Goal: Task Accomplishment & Management: Use online tool/utility

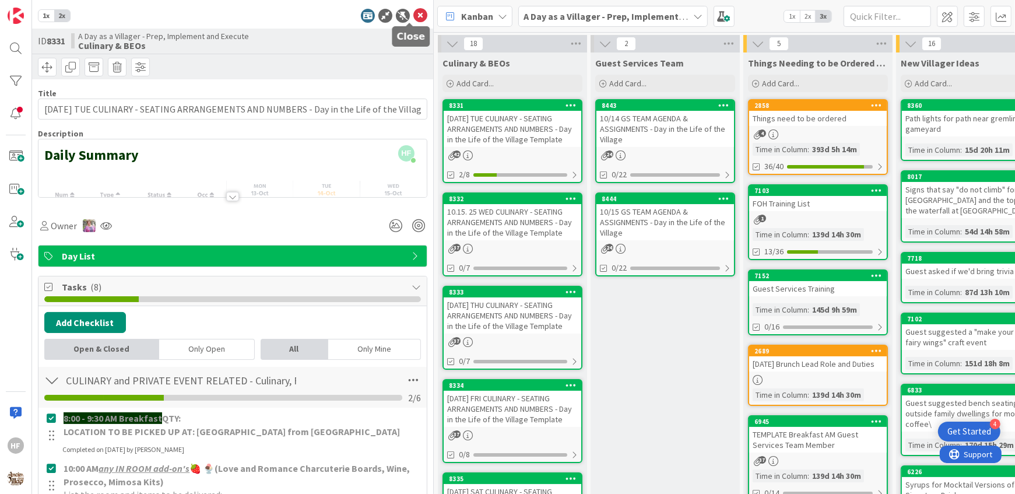
click at [414, 16] on icon at bounding box center [421, 16] width 14 height 14
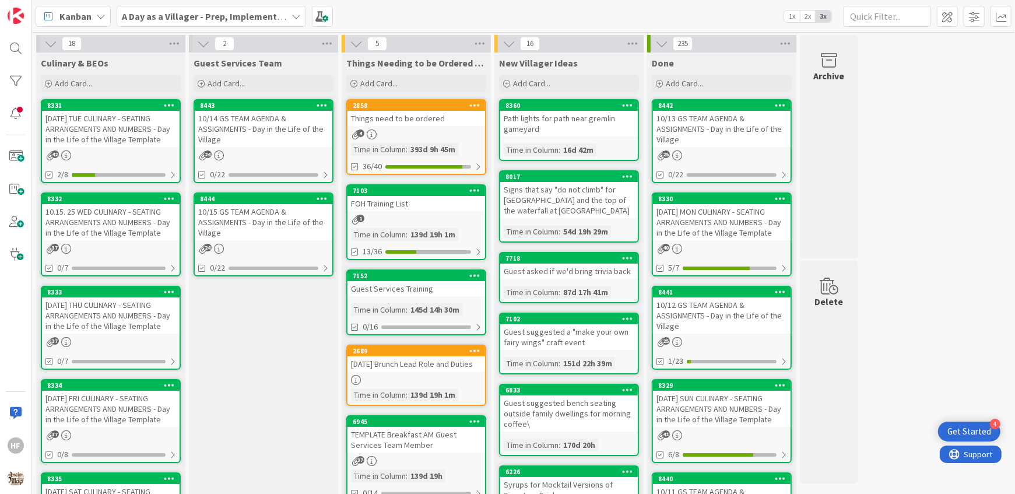
click at [130, 222] on div "10.15. 25 WED CULINARY - SEATING ARRANGEMENTS AND NUMBERS - Day in the Life of …" at bounding box center [111, 222] width 138 height 36
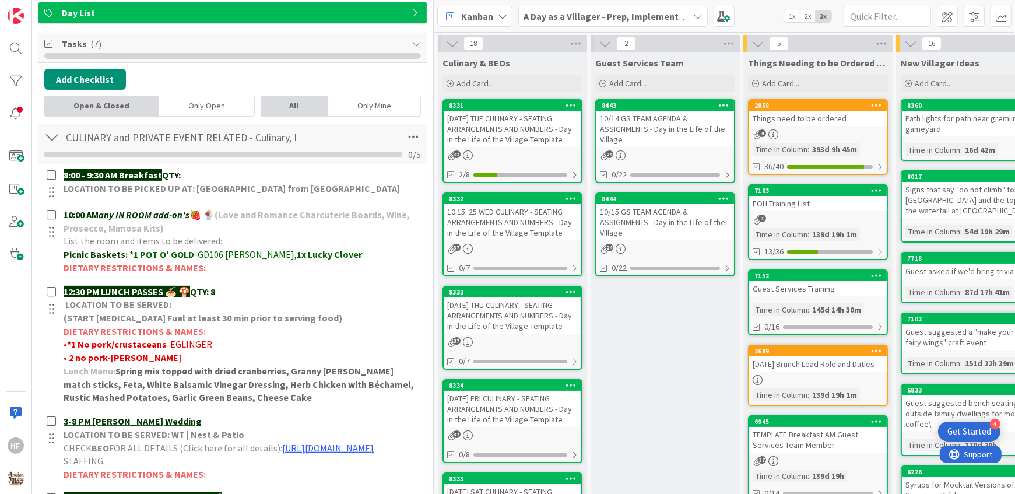
scroll to position [353, 0]
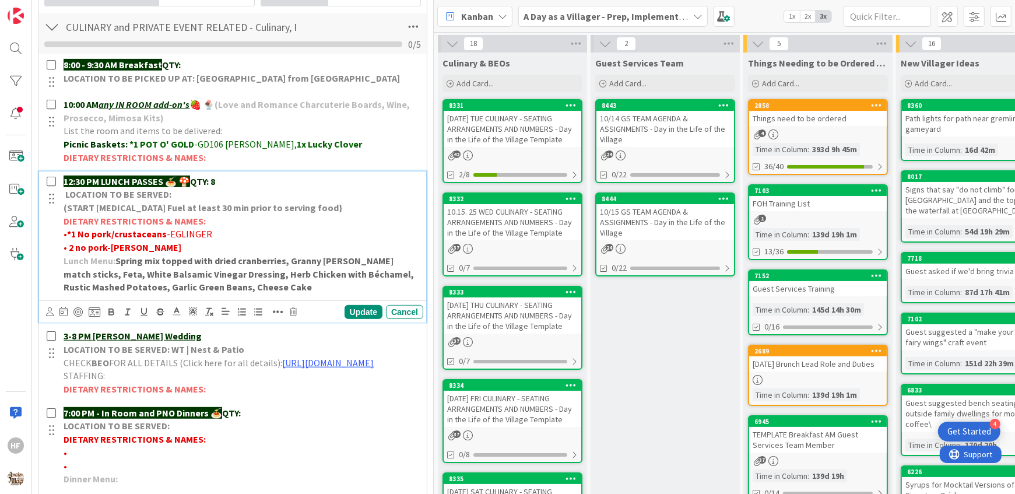
click at [237, 175] on p "12:30 PM LUNCH PASSES 🍝 🍄 QTY: 8" at bounding box center [241, 181] width 355 height 13
click at [227, 177] on p "12:30 PM LUNCH PASSES 🍝 🍄 QTY: 8" at bounding box center [241, 181] width 355 height 13
click at [350, 307] on div "Update" at bounding box center [364, 312] width 38 height 14
click at [199, 244] on p "• 2 no pork- [PERSON_NAME]" at bounding box center [241, 247] width 355 height 13
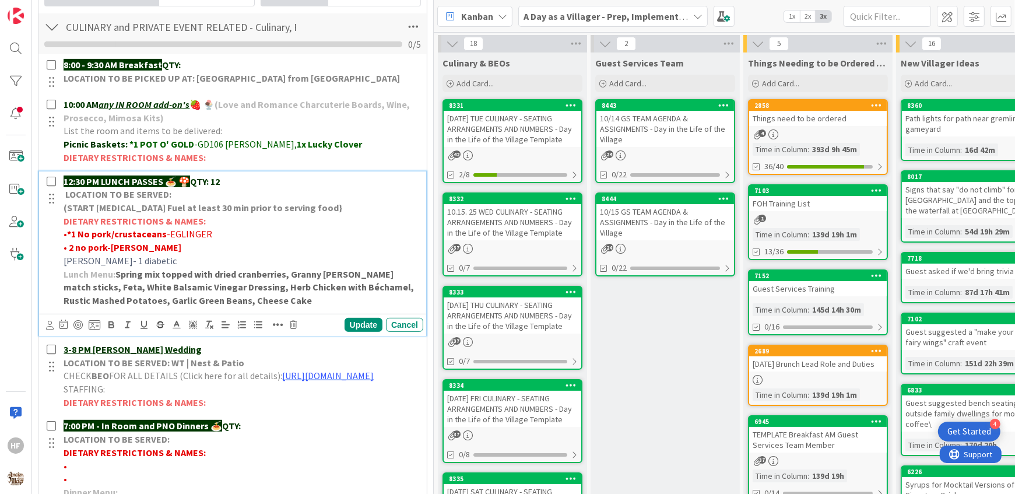
click at [110, 257] on span "[PERSON_NAME]- 1 diabetic" at bounding box center [120, 261] width 113 height 12
click at [116, 323] on icon "button" at bounding box center [111, 325] width 10 height 10
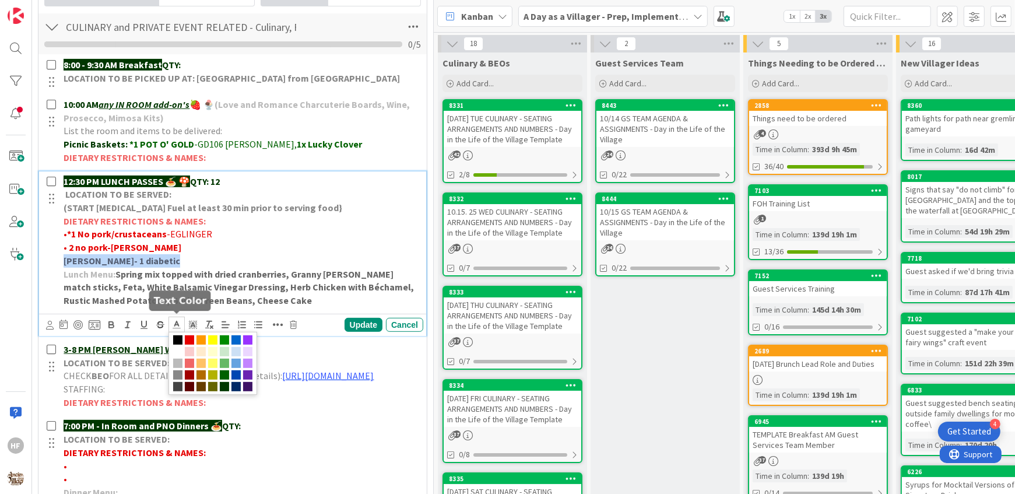
click at [177, 324] on icon at bounding box center [176, 325] width 10 height 10
click at [188, 338] on span at bounding box center [189, 339] width 9 height 9
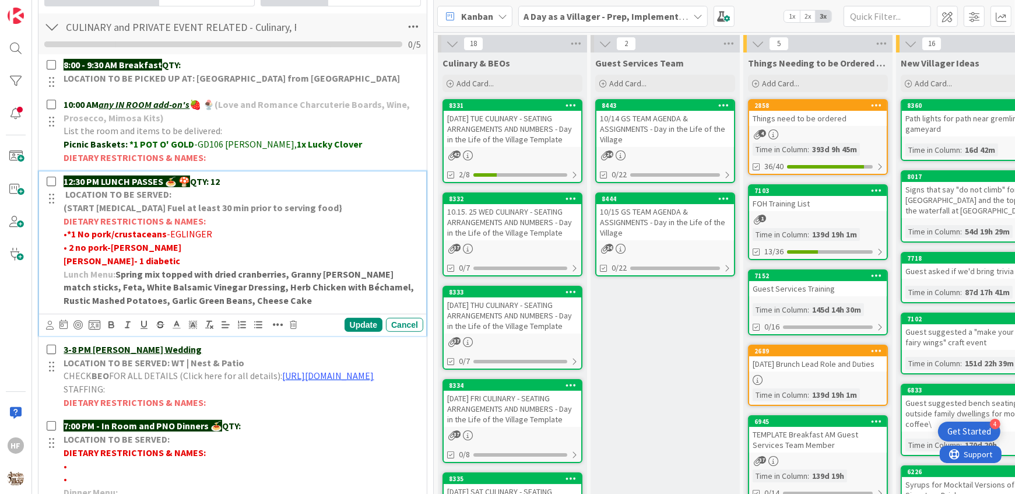
click at [262, 268] on strong "Spring mix topped with dried cranberries, Granny [PERSON_NAME] match sticks, Fe…" at bounding box center [240, 287] width 352 height 38
click at [255, 254] on p "[PERSON_NAME]- 1 diabetic" at bounding box center [241, 260] width 355 height 13
click at [346, 321] on div "Update" at bounding box center [364, 325] width 38 height 14
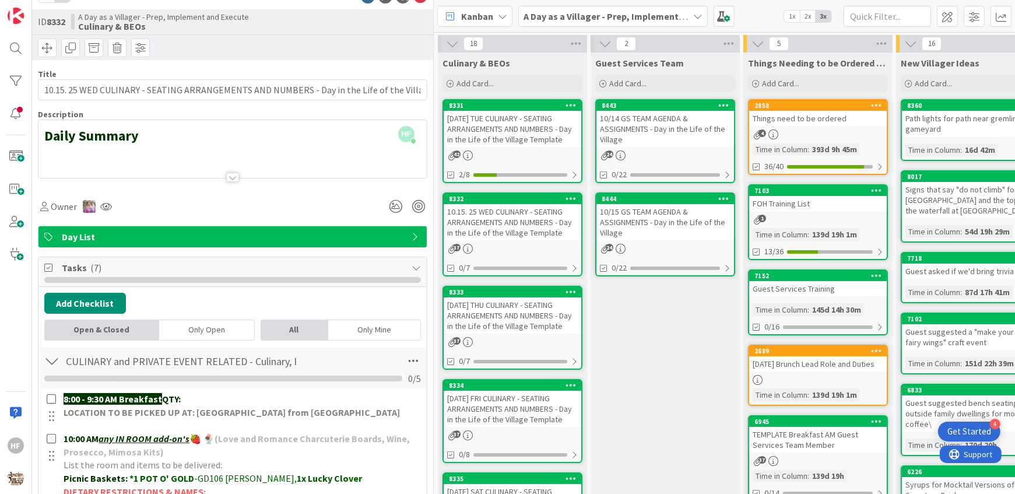
scroll to position [0, 0]
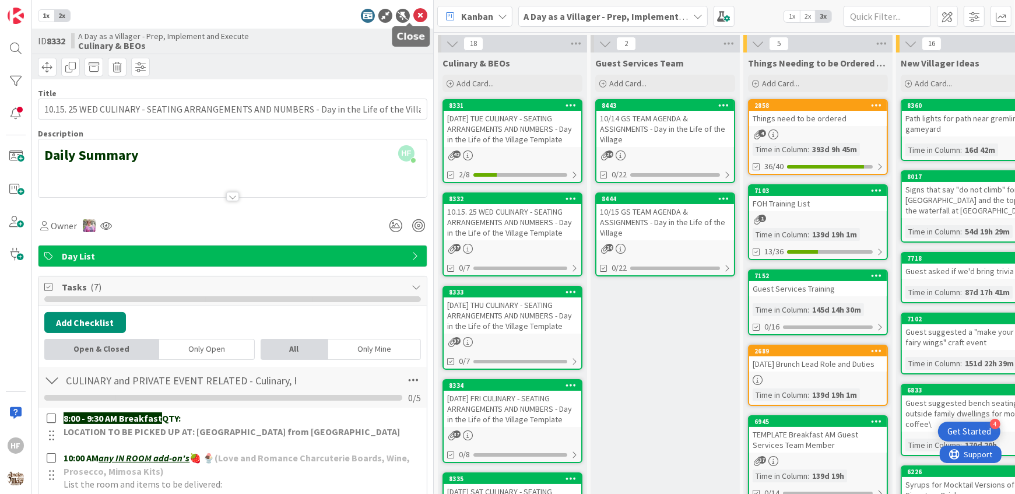
click at [414, 20] on icon at bounding box center [421, 16] width 14 height 14
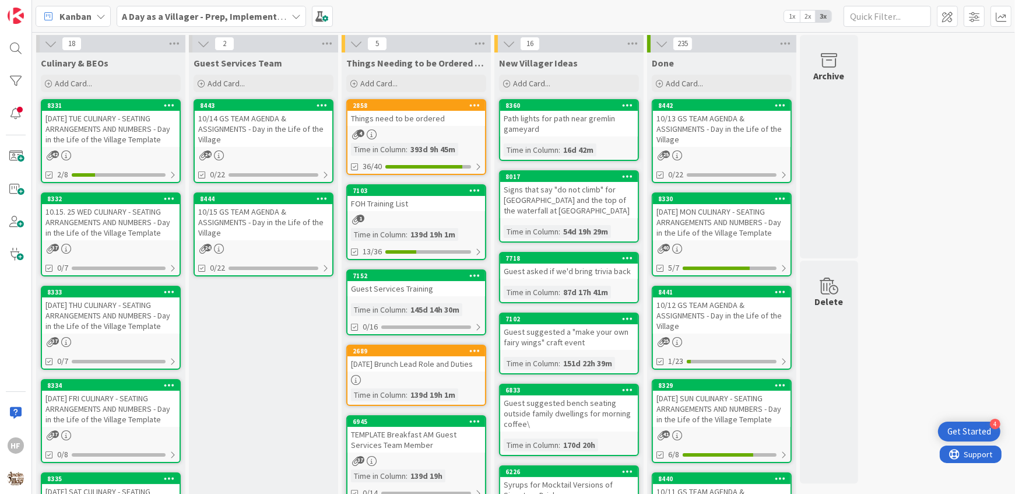
click at [127, 334] on div "[PHONE_NUMBER][DATE] THU CULINARY - SEATING ARRANGEMENTS AND NUMBERS - Day in t…" at bounding box center [111, 328] width 140 height 84
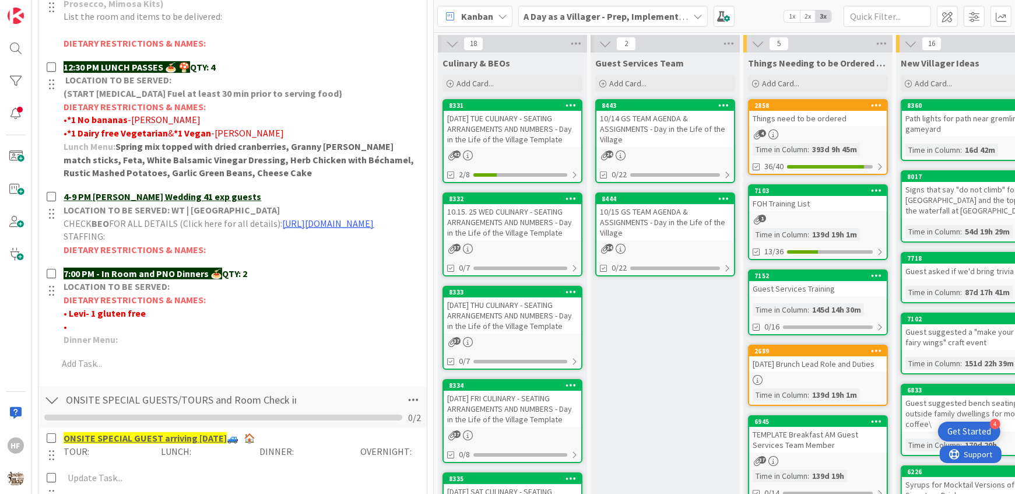
scroll to position [458, 0]
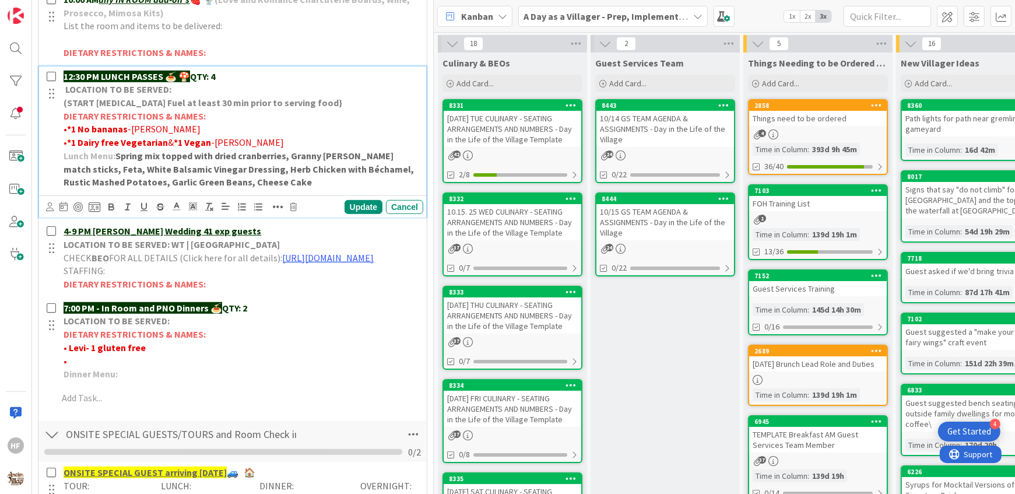
click at [248, 70] on p "12:30 PM LUNCH PASSES 🍝 🍄 QTY: 4" at bounding box center [241, 76] width 355 height 13
click at [351, 205] on div "Update" at bounding box center [364, 207] width 38 height 14
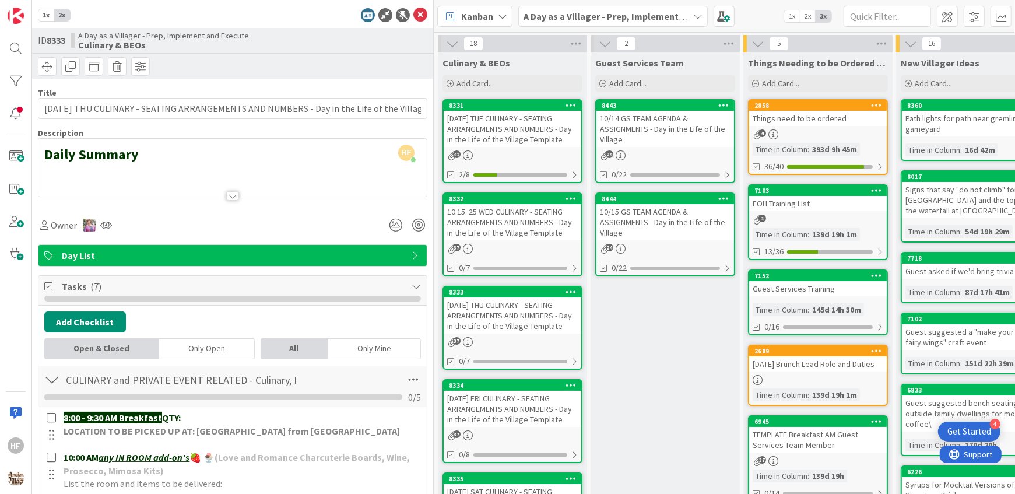
scroll to position [0, 0]
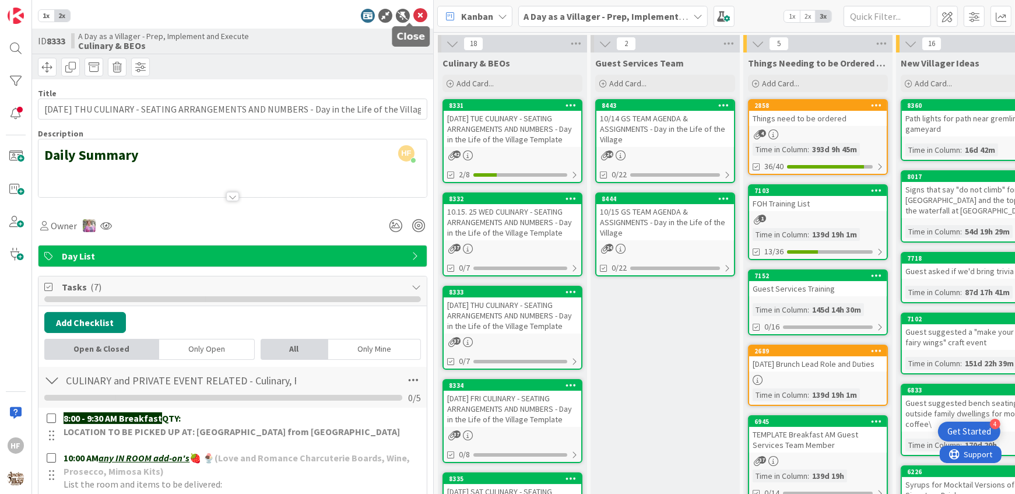
click at [414, 14] on icon at bounding box center [421, 16] width 14 height 14
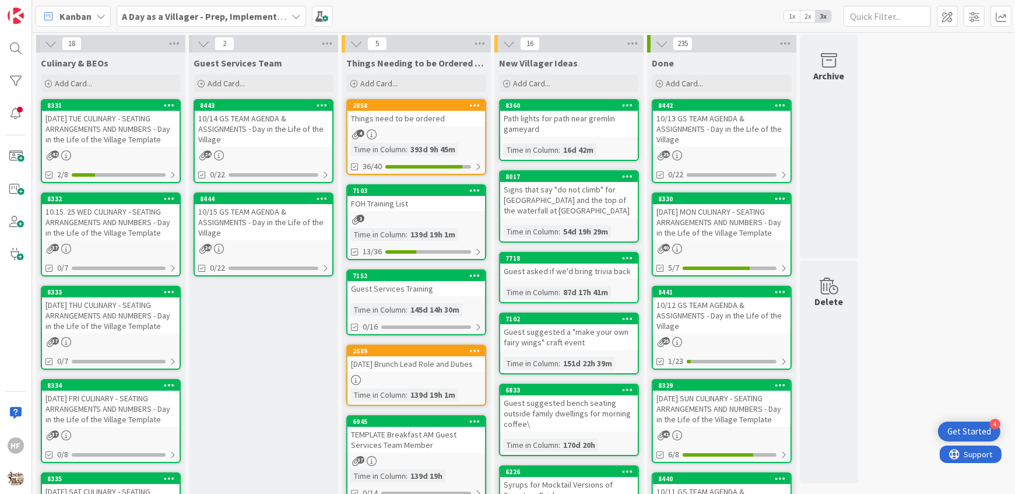
click at [136, 401] on div "[DATE] FRI CULINARY - SEATING ARRANGEMENTS AND NUMBERS - Day in the Life of the…" at bounding box center [111, 409] width 138 height 36
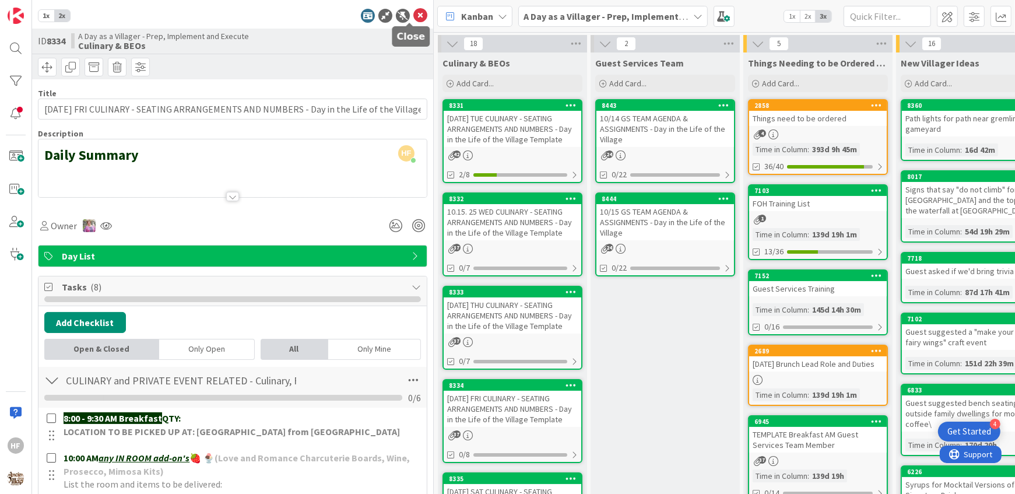
click at [414, 17] on icon at bounding box center [421, 16] width 14 height 14
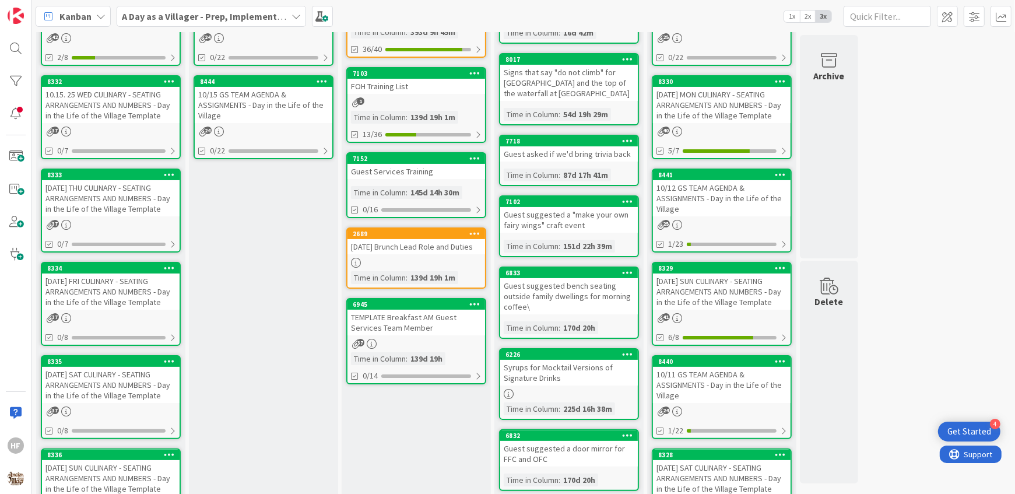
click at [136, 389] on div "[DATE] SAT CULINARY - SEATING ARRANGEMENTS AND NUMBERS - Day in the Life of the…" at bounding box center [111, 385] width 138 height 36
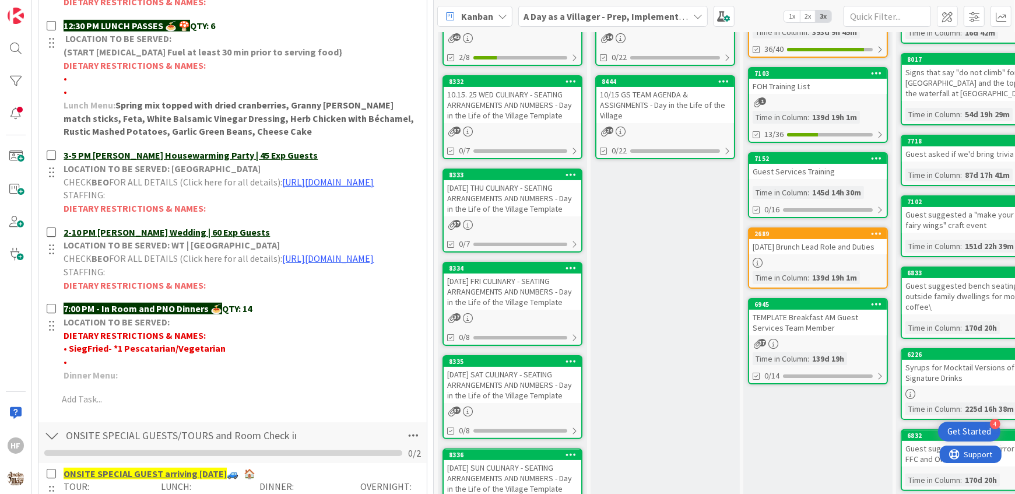
scroll to position [482, 0]
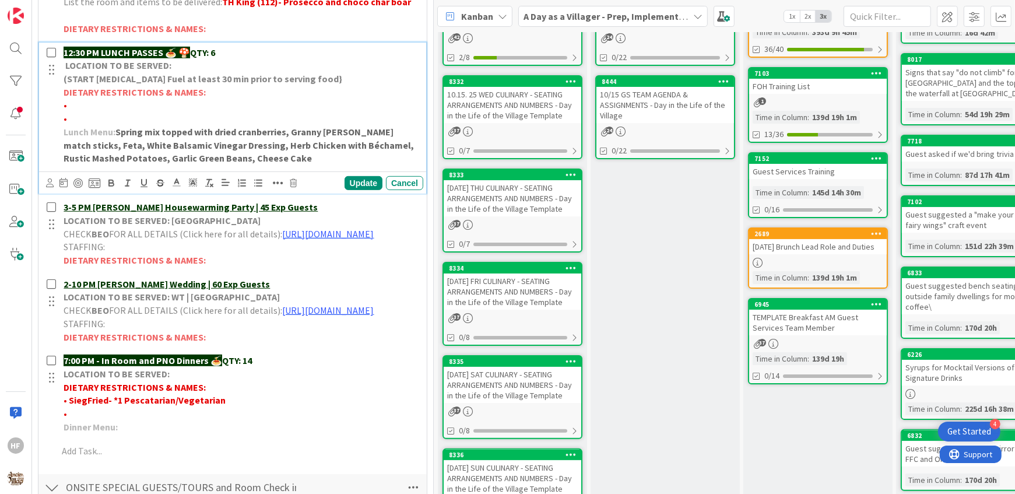
click at [219, 49] on p "12:30 PM LUNCH PASSES 🍝 🍄 QTY: 6" at bounding box center [241, 52] width 355 height 13
click at [345, 183] on div "Update" at bounding box center [364, 183] width 38 height 14
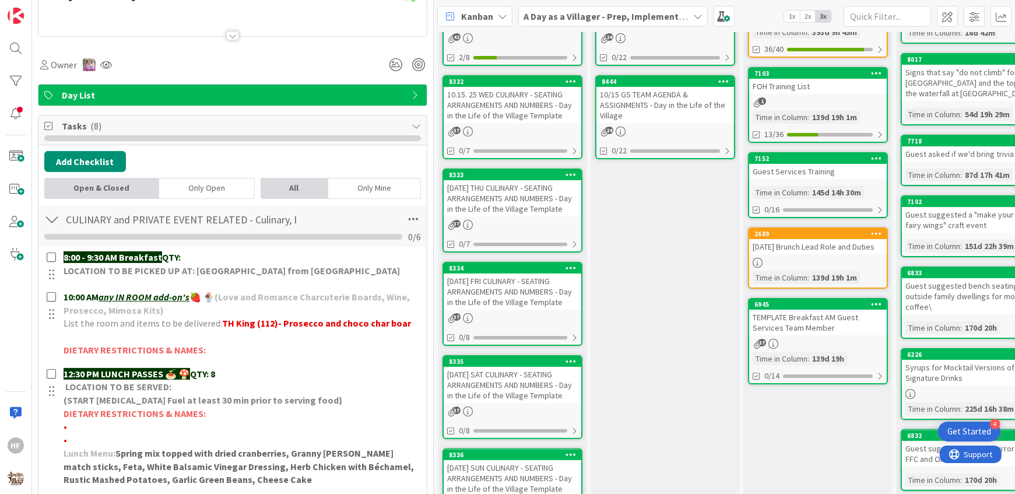
scroll to position [0, 0]
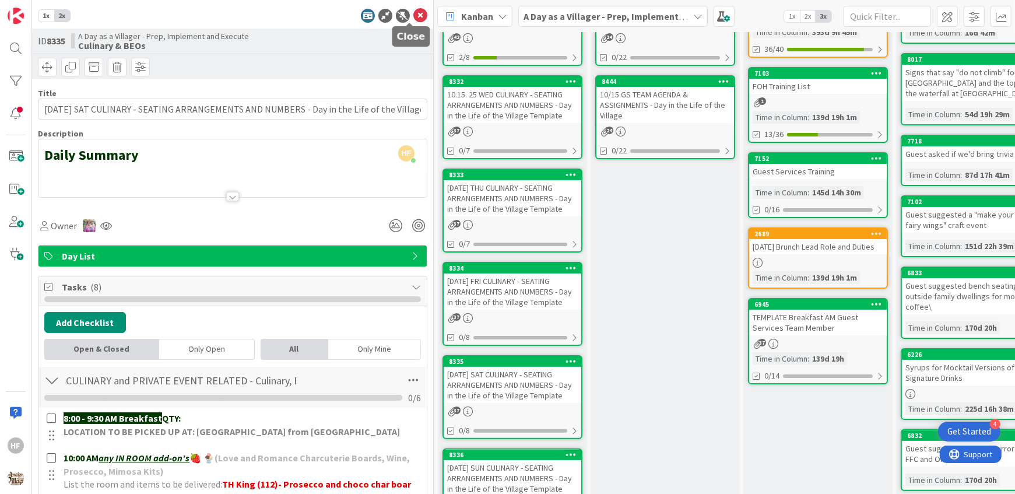
click at [414, 19] on icon at bounding box center [421, 16] width 14 height 14
